Goal: Communication & Community: Connect with others

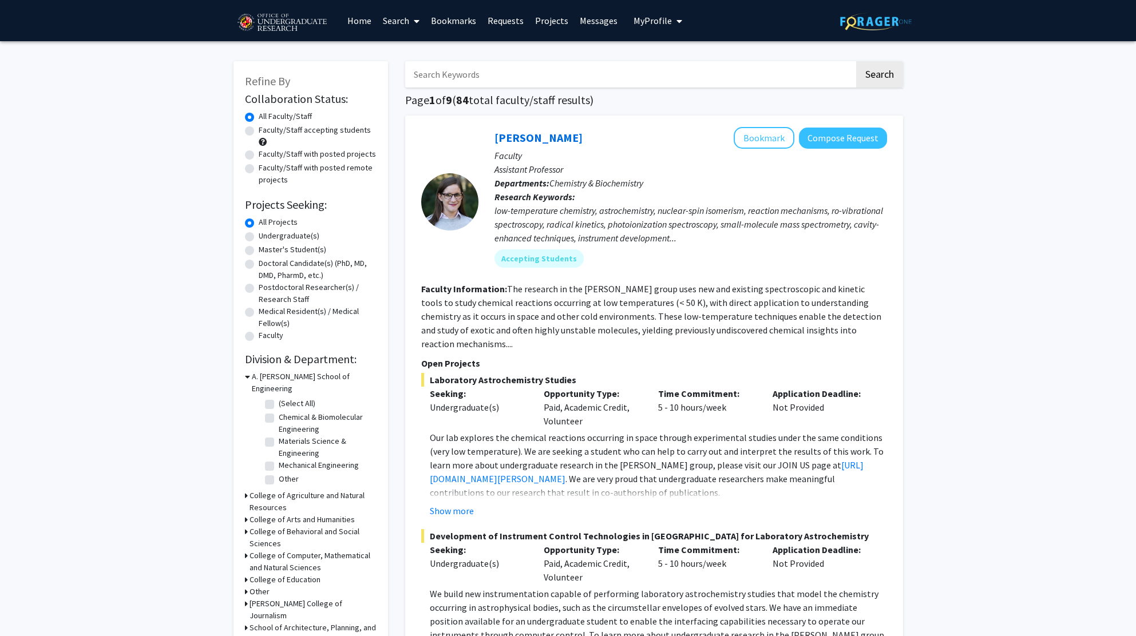
click at [259, 236] on label "Undergraduate(s)" at bounding box center [289, 236] width 61 height 12
click at [259, 236] on input "Undergraduate(s)" at bounding box center [262, 233] width 7 height 7
radio input "true"
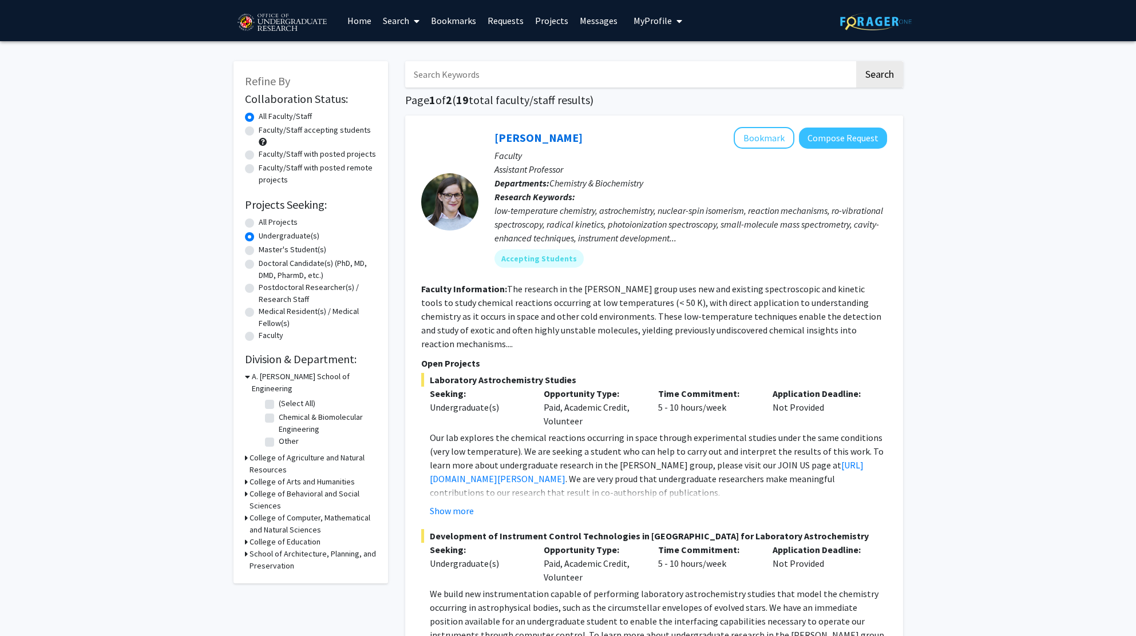
click at [472, 87] on input "Search Keywords" at bounding box center [629, 74] width 449 height 26
type input "machine learning"
click at [856, 61] on button "Search" at bounding box center [879, 74] width 47 height 26
radio input "true"
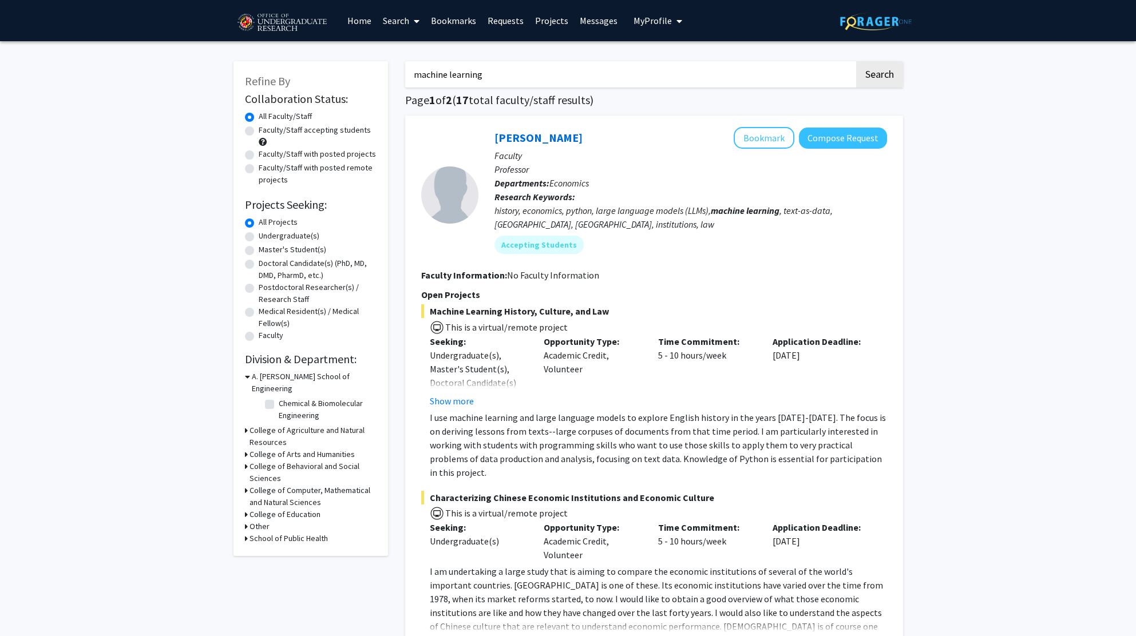
click at [259, 237] on label "Undergraduate(s)" at bounding box center [289, 236] width 61 height 12
click at [259, 237] on input "Undergraduate(s)" at bounding box center [262, 233] width 7 height 7
radio input "true"
drag, startPoint x: 609, startPoint y: 309, endPoint x: 430, endPoint y: 314, distance: 179.2
click at [430, 314] on span "Machine Learning History, Culture, and Law" at bounding box center [654, 312] width 466 height 14
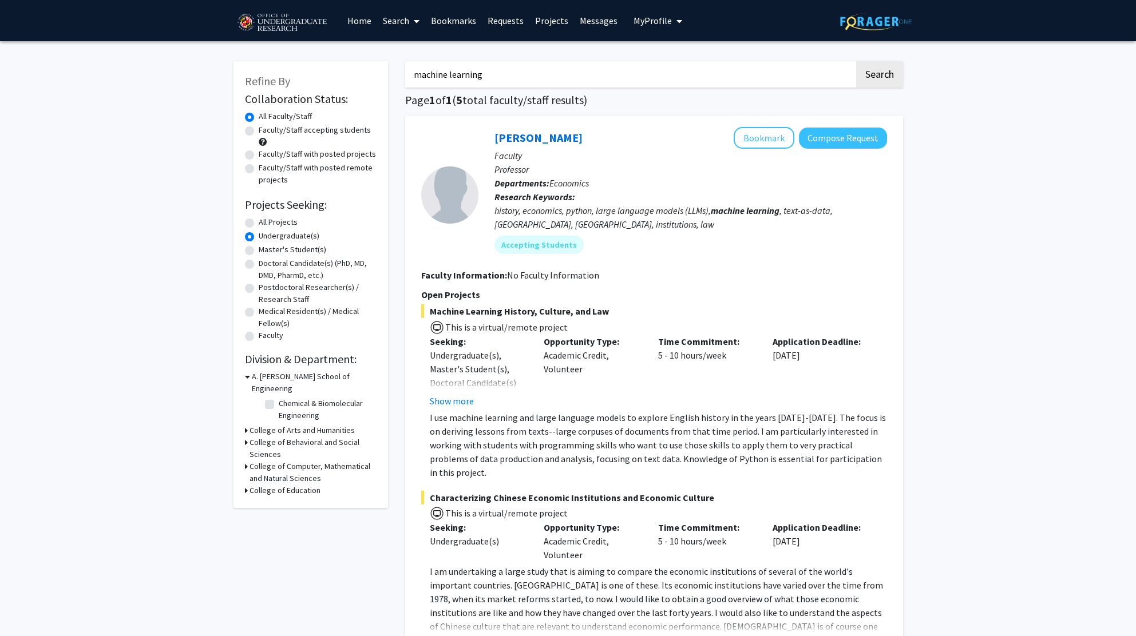
copy span "Machine Learning History, Culture, and Law"
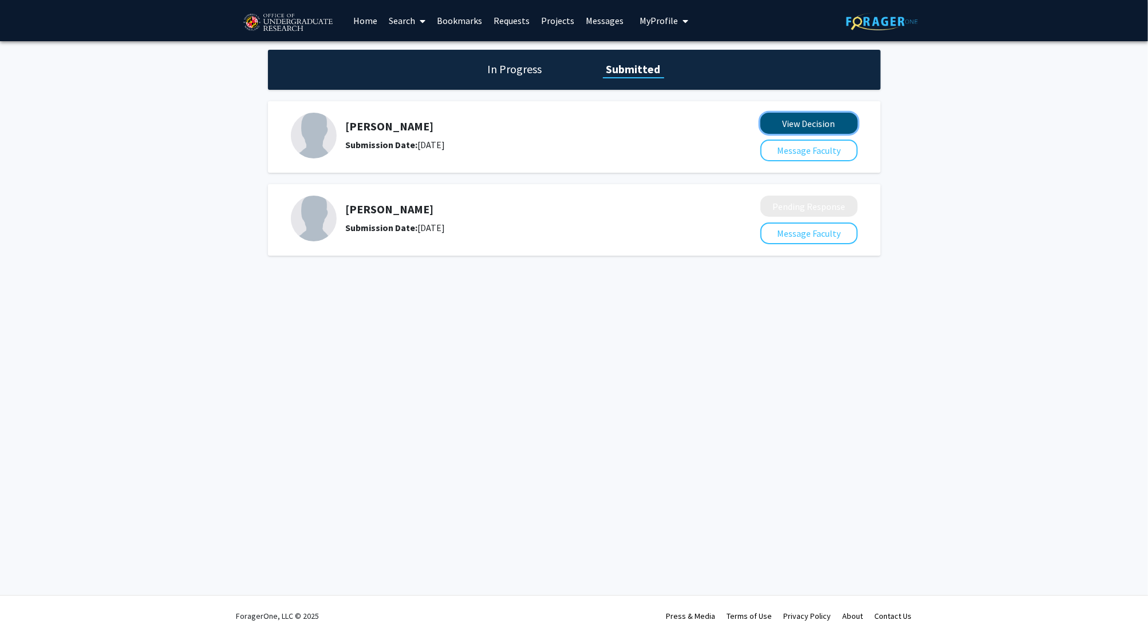
click at [810, 131] on button "View Decision" at bounding box center [808, 123] width 97 height 21
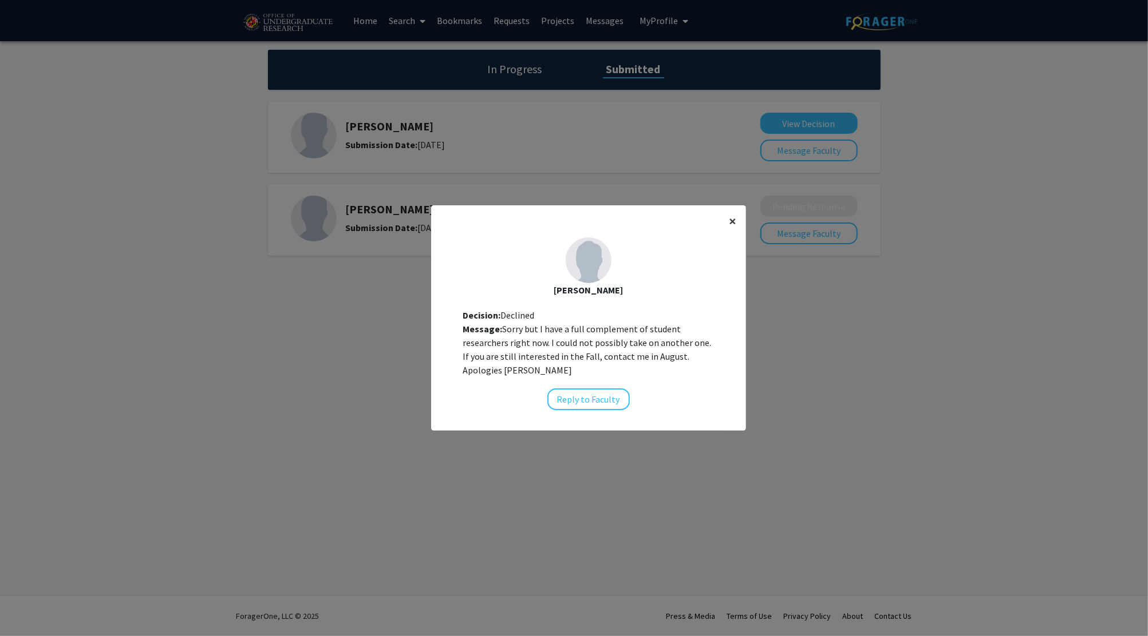
click at [729, 222] on span "×" at bounding box center [732, 221] width 7 height 18
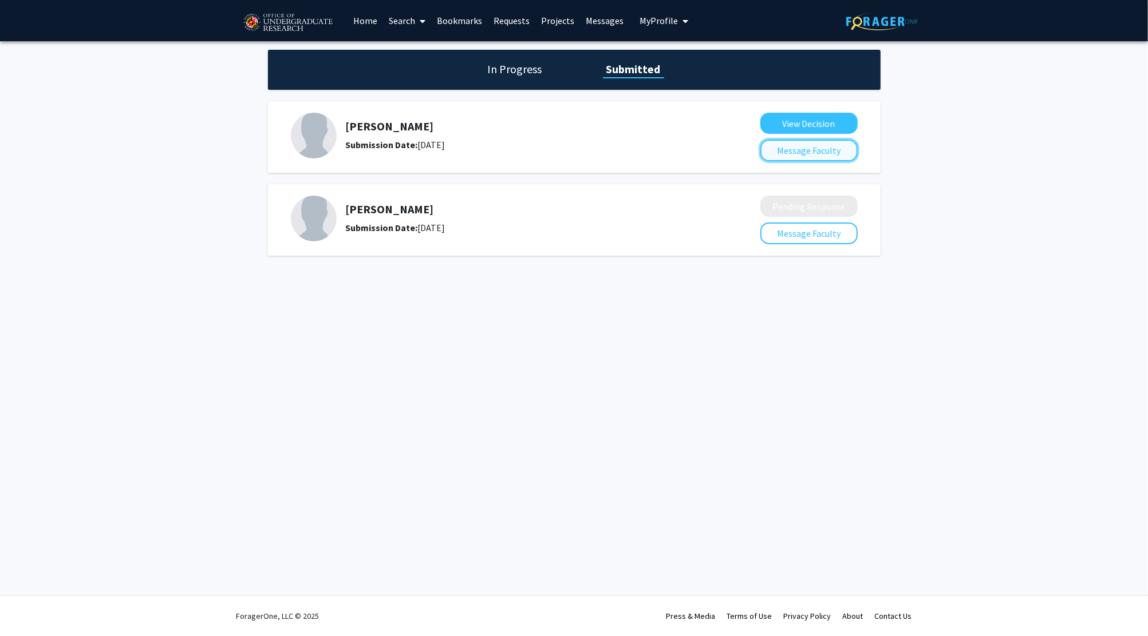
click at [782, 149] on button "Message Faculty" at bounding box center [808, 151] width 97 height 22
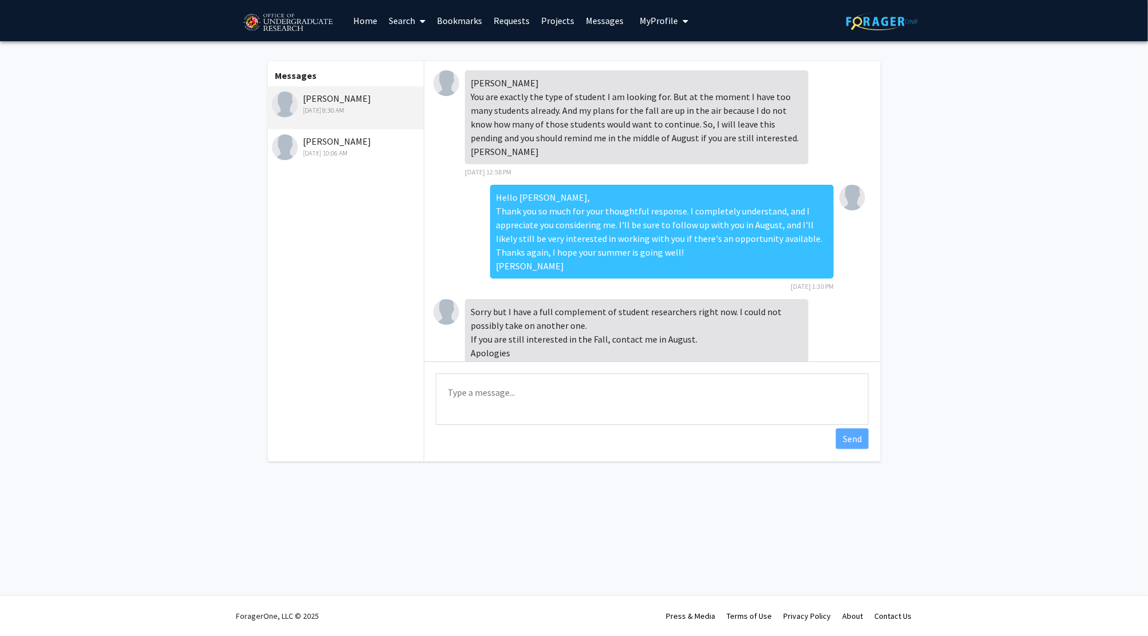
click at [315, 94] on div "[PERSON_NAME] [DATE] 8:30 AM" at bounding box center [346, 104] width 149 height 24
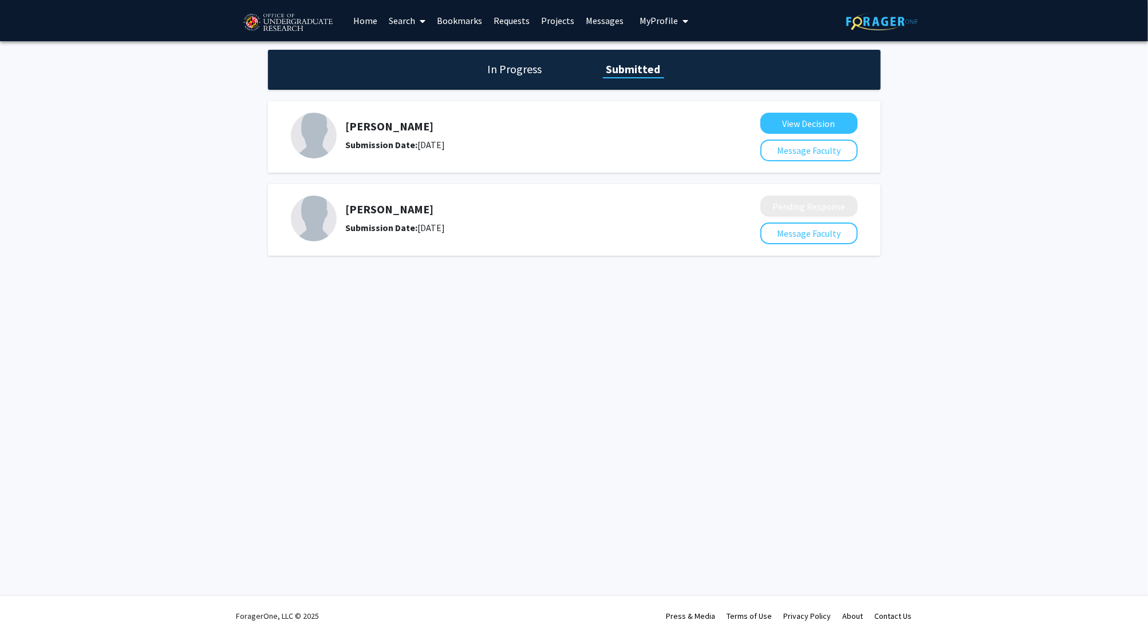
click at [321, 135] on img at bounding box center [314, 136] width 46 height 46
click at [371, 126] on h5 "[PERSON_NAME]" at bounding box center [523, 127] width 354 height 14
click at [797, 148] on button "Message Faculty" at bounding box center [808, 151] width 97 height 22
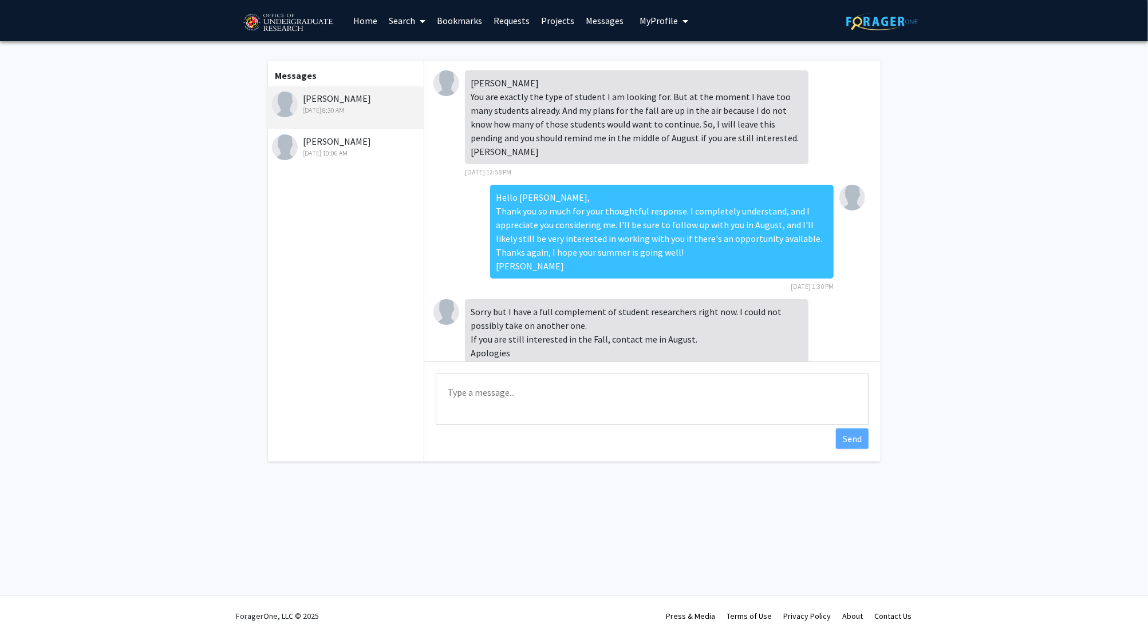
click at [474, 405] on textarea "Type a message" at bounding box center [652, 400] width 433 height 52
type textarea "Hello [PERSON_NAME], I hope you are doing well. I wanted to"
drag, startPoint x: 596, startPoint y: 410, endPoint x: 424, endPoint y: 383, distance: 173.8
click at [424, 383] on div "Type a message Hello [PERSON_NAME], I hope you are doing well. I wanted to Send" at bounding box center [652, 401] width 456 height 78
